Goal: Task Accomplishment & Management: Manage account settings

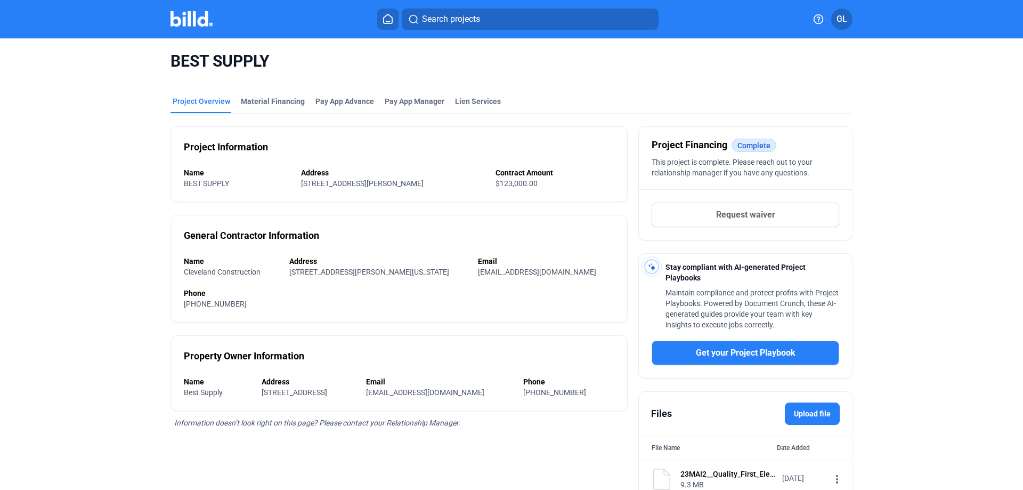
click at [191, 25] on img at bounding box center [192, 18] width 42 height 15
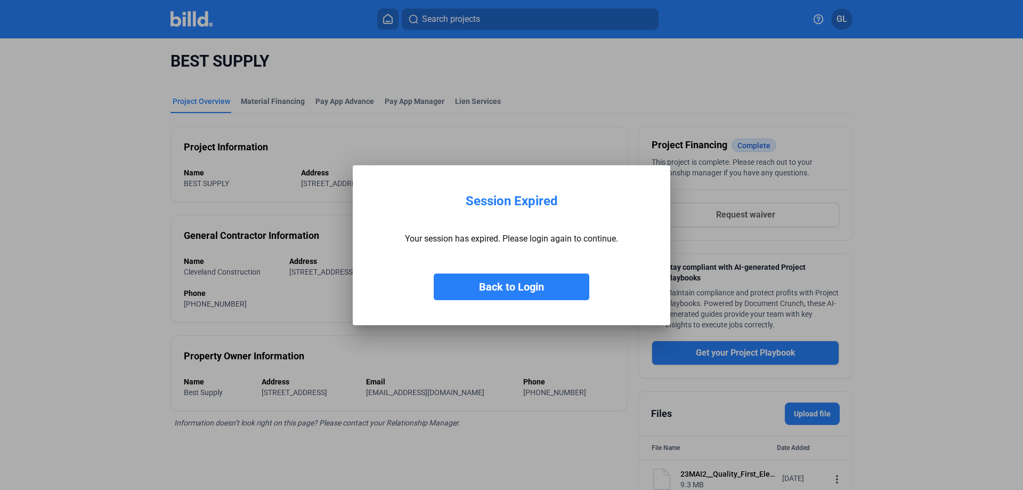
click at [523, 299] on button "Back to Login" at bounding box center [512, 286] width 156 height 27
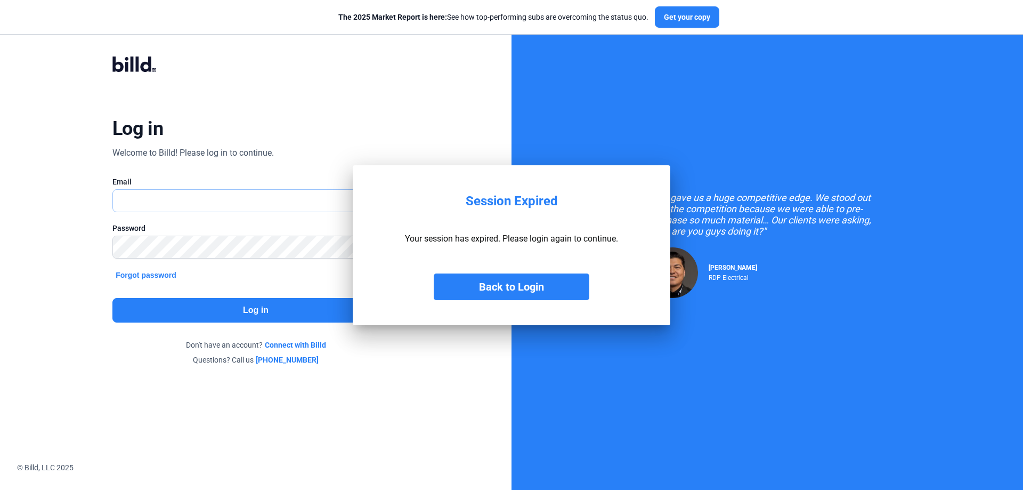
type input "[PERSON_NAME][EMAIL_ADDRESS][DOMAIN_NAME]"
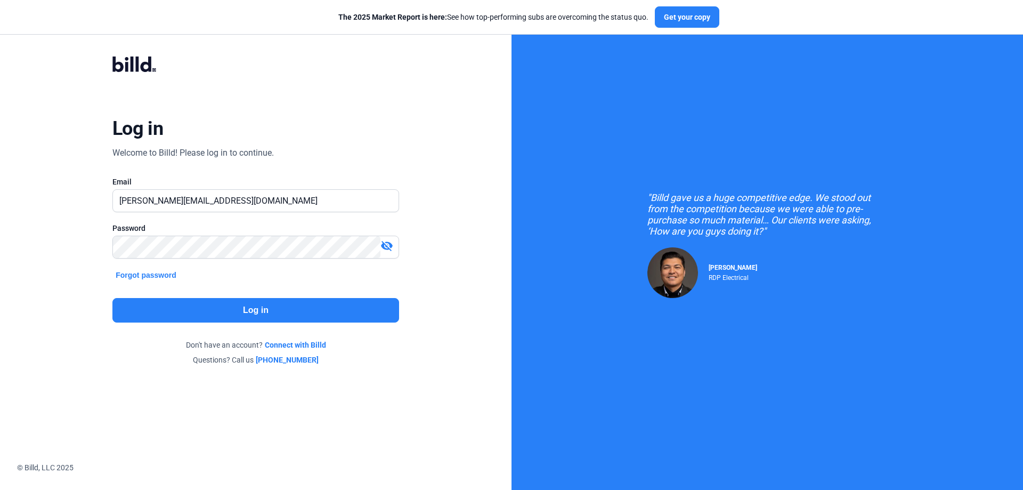
click at [310, 309] on button "Log in" at bounding box center [255, 310] width 287 height 25
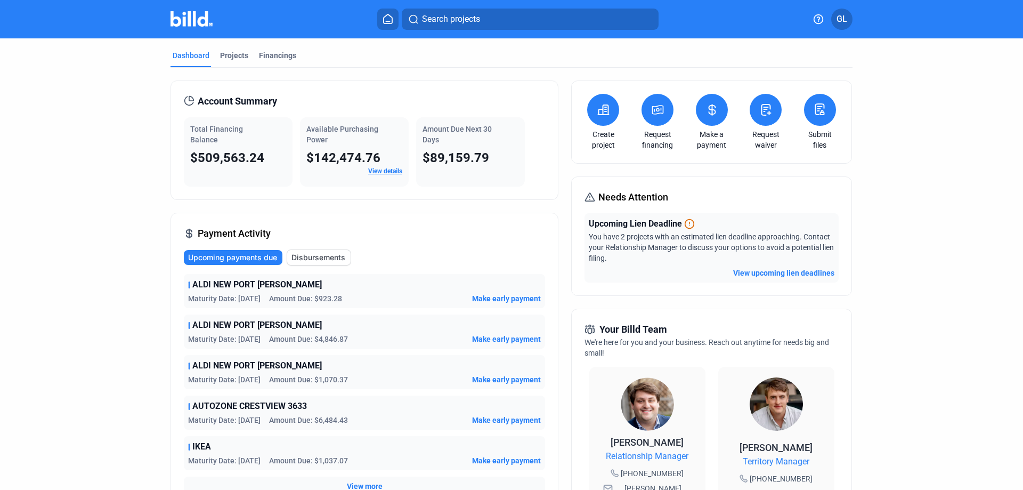
click at [767, 272] on button "View upcoming lien deadlines" at bounding box center [783, 272] width 101 height 11
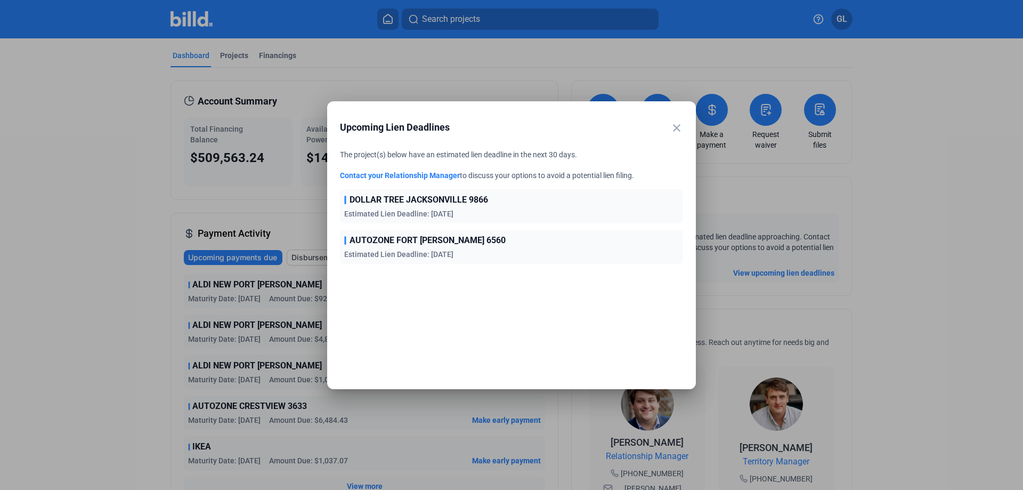
click at [677, 126] on mat-icon "close" at bounding box center [676, 127] width 13 height 13
